Goal: Connect with others: Connect with others

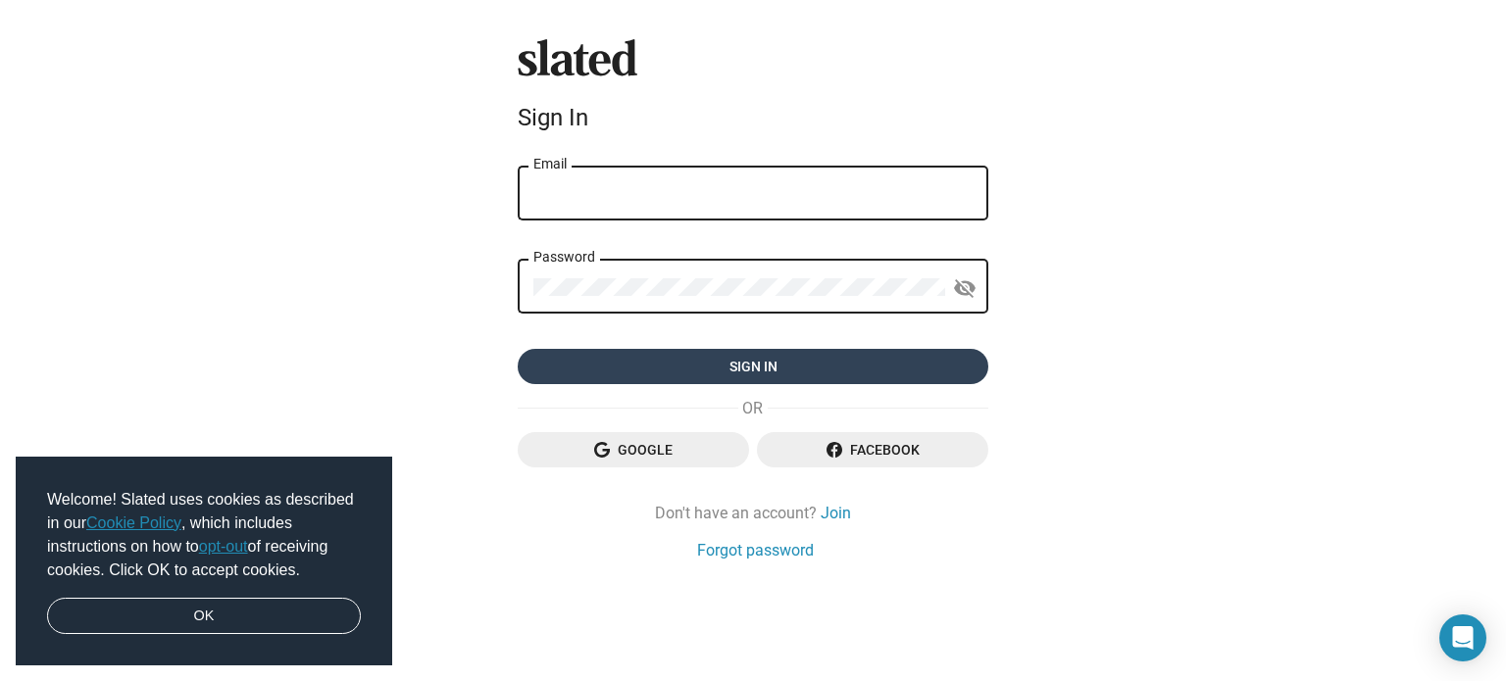
type input "[EMAIL_ADDRESS][PERSON_NAME][DOMAIN_NAME]"
click at [692, 372] on span "Sign in" at bounding box center [752, 366] width 439 height 35
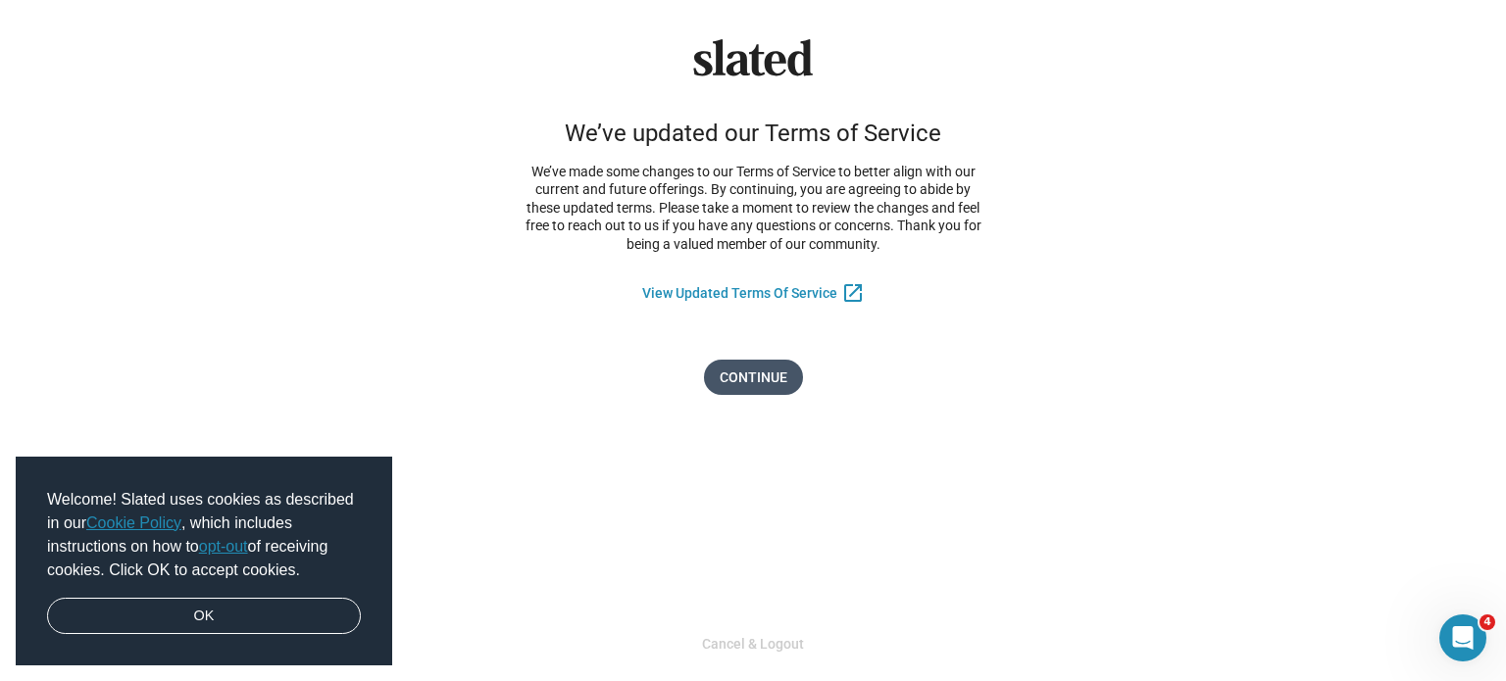
click at [749, 378] on span "Continue" at bounding box center [754, 377] width 68 height 35
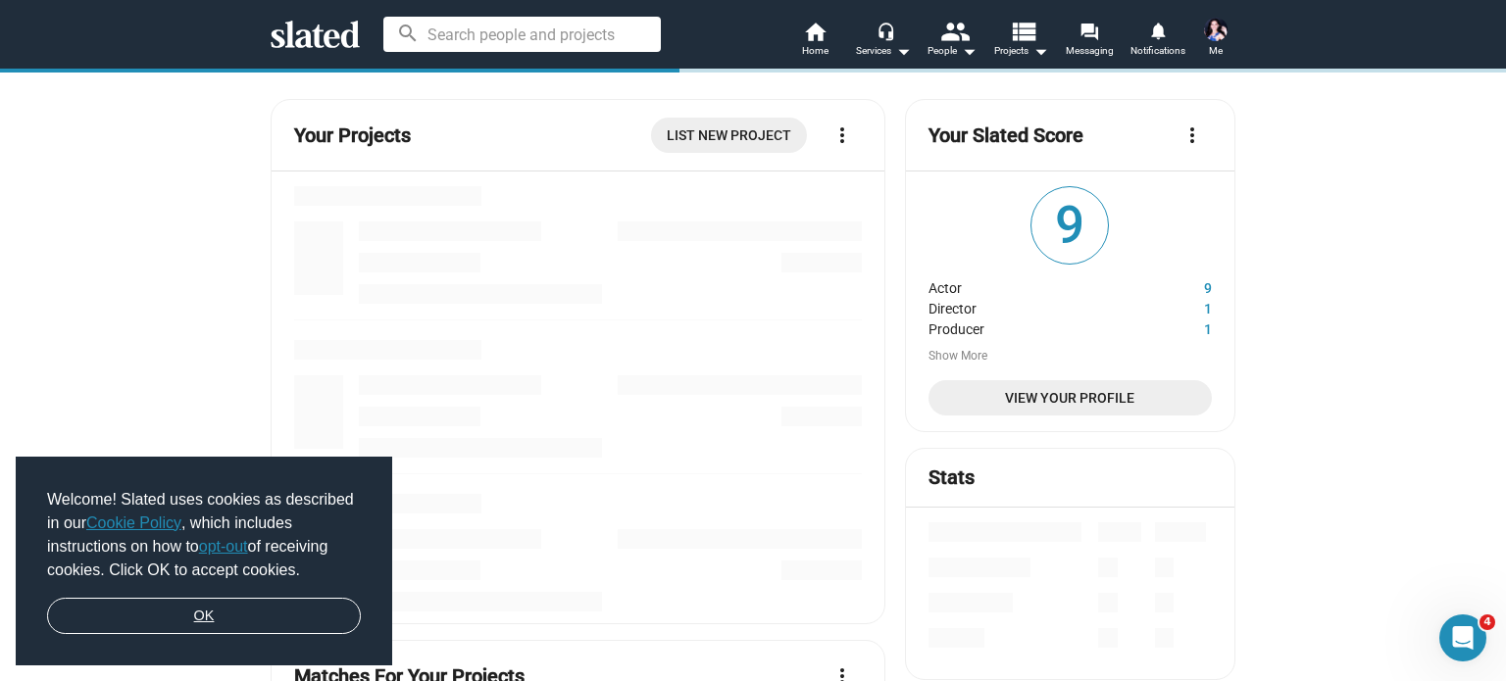
click at [288, 615] on link "OK" at bounding box center [204, 616] width 314 height 37
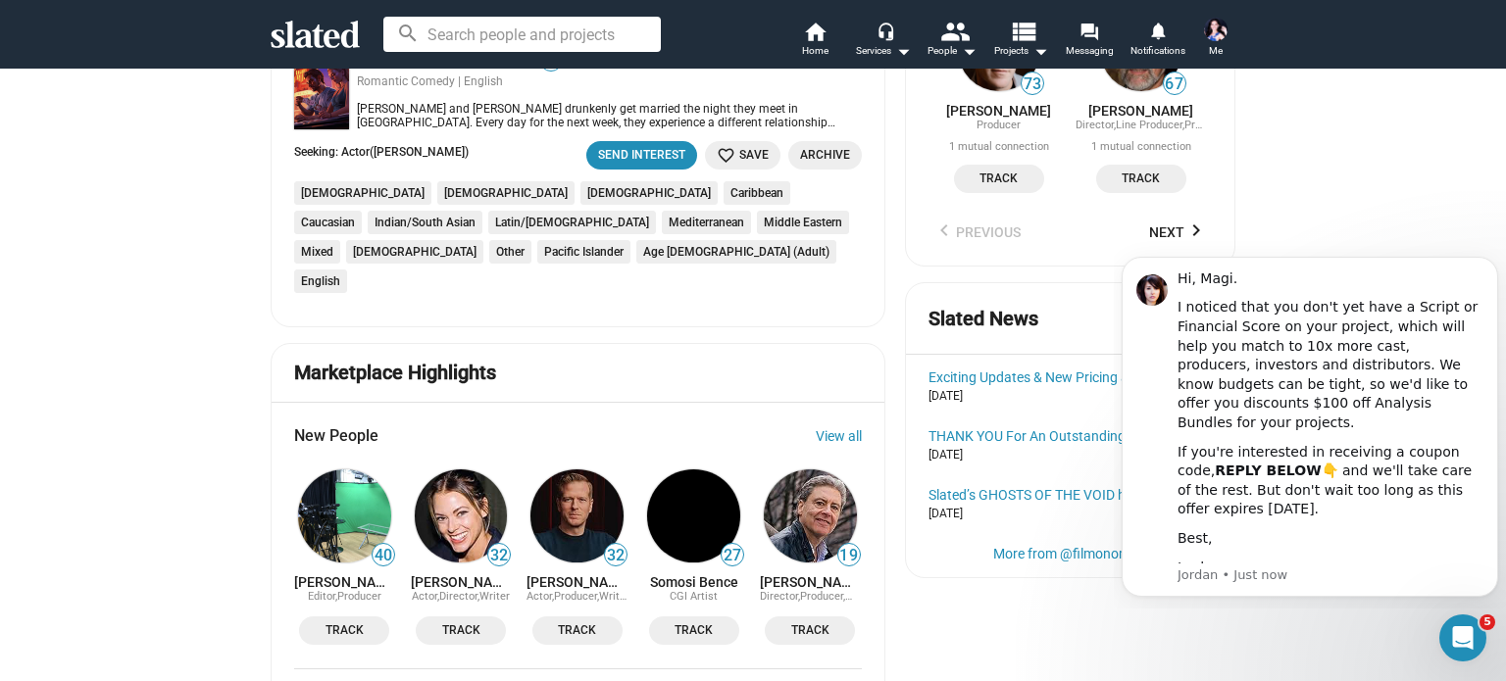
scroll to position [2007, 0]
click at [564, 469] on img at bounding box center [576, 515] width 93 height 93
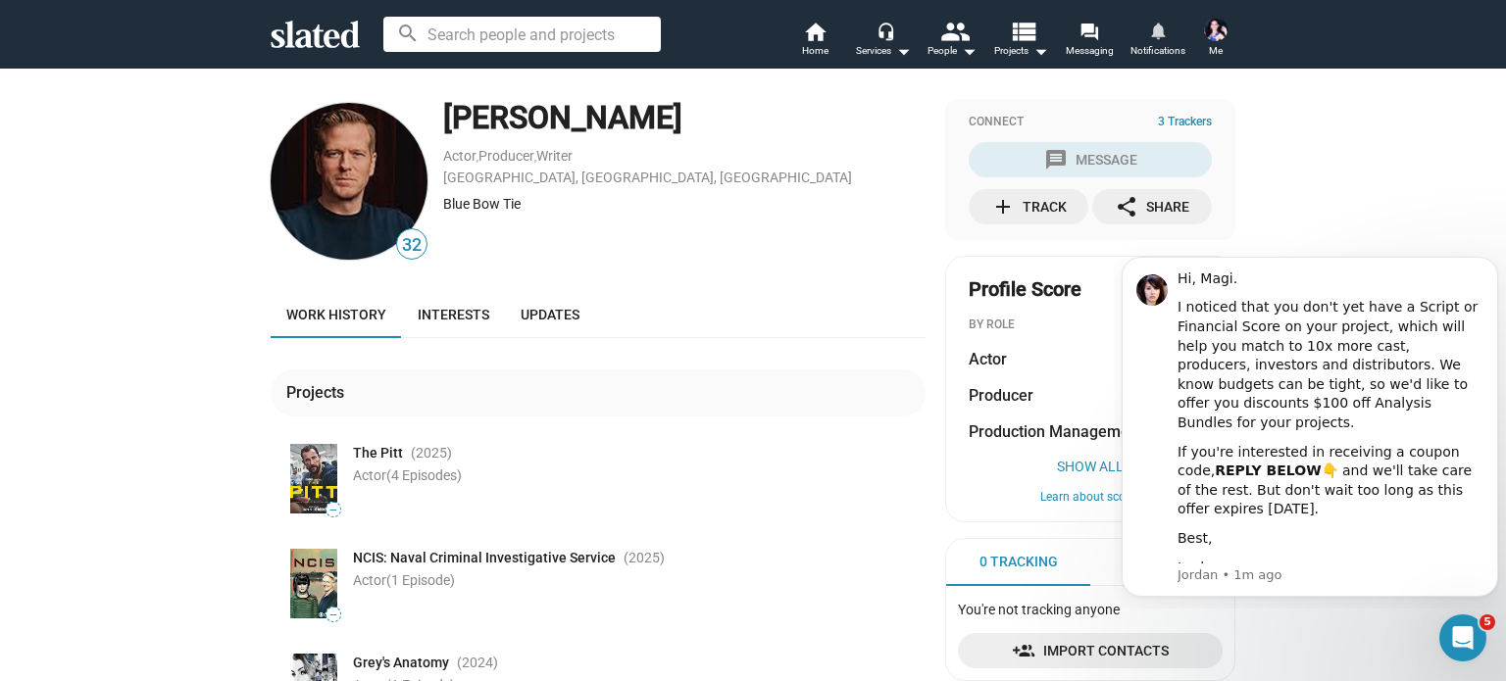
click at [1169, 44] on span "Notifications" at bounding box center [1158, 51] width 55 height 24
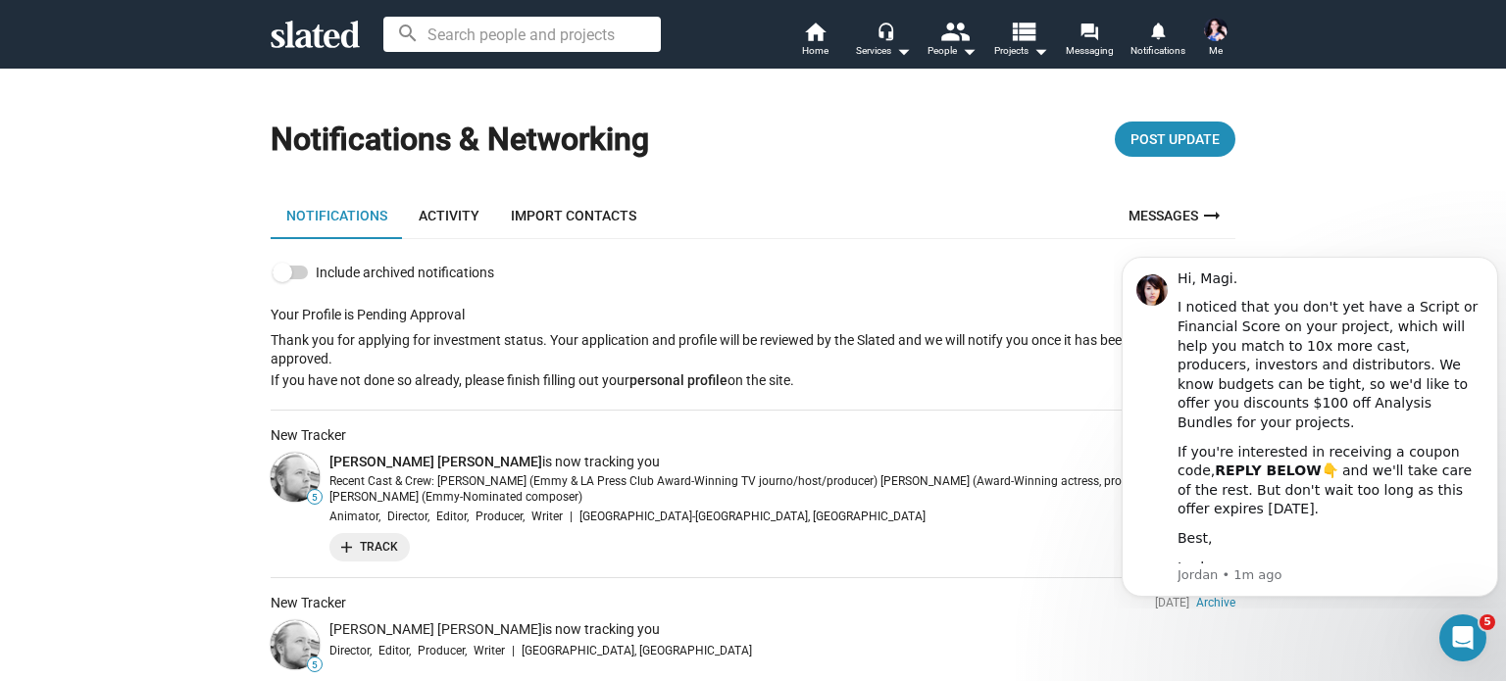
click at [446, 211] on link "Activity" at bounding box center [449, 215] width 92 height 47
